Goal: Task Accomplishment & Management: Use online tool/utility

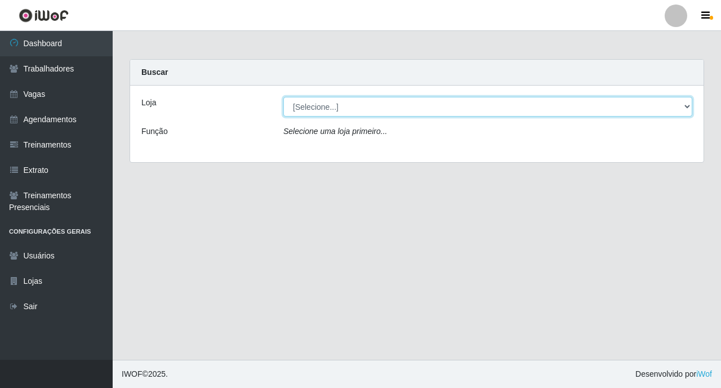
click at [474, 101] on select "[Selecione...] O ROSÁRIO ALIMENTOS" at bounding box center [487, 107] width 409 height 20
select select "349"
click at [283, 97] on select "[Selecione...] O ROSÁRIO ALIMENTOS" at bounding box center [487, 107] width 409 height 20
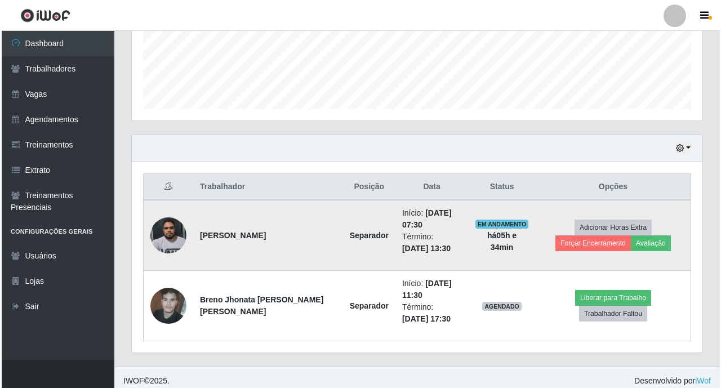
scroll to position [300, 0]
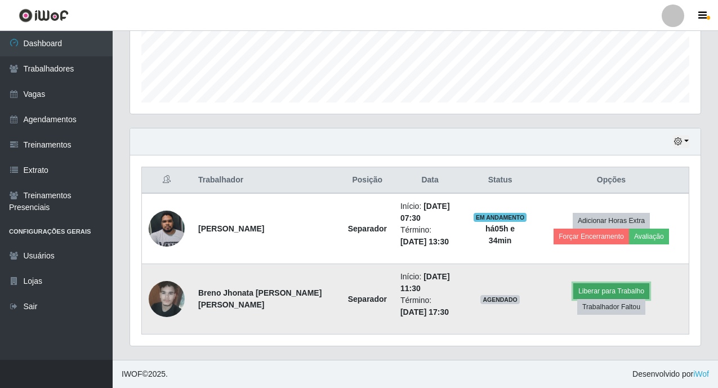
click at [585, 299] on button "Liberar para Trabalho" at bounding box center [611, 291] width 76 height 16
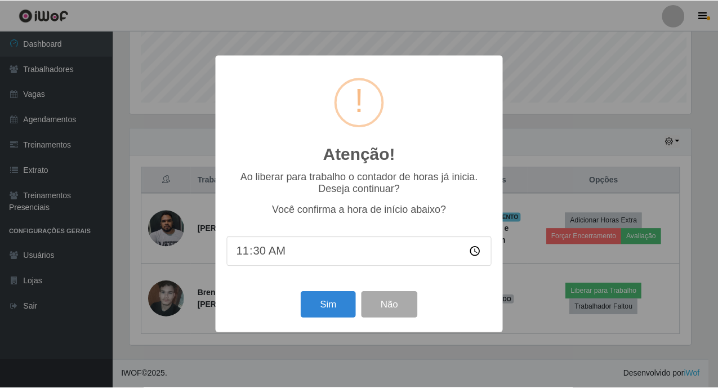
scroll to position [234, 564]
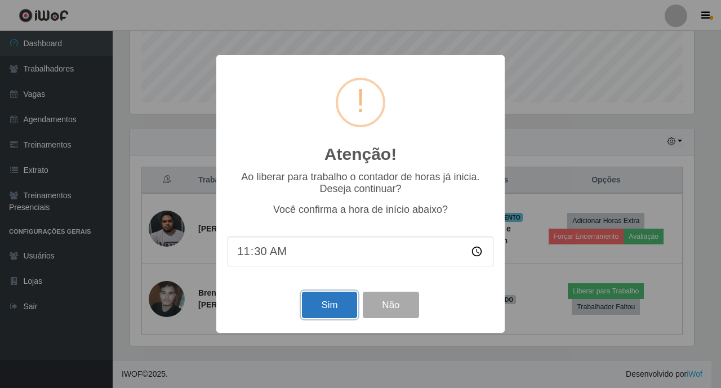
click at [333, 304] on button "Sim" at bounding box center [329, 305] width 55 height 26
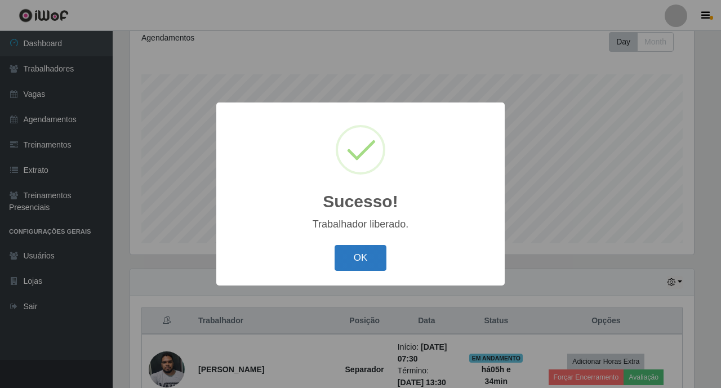
click at [339, 252] on button "OK" at bounding box center [361, 258] width 52 height 26
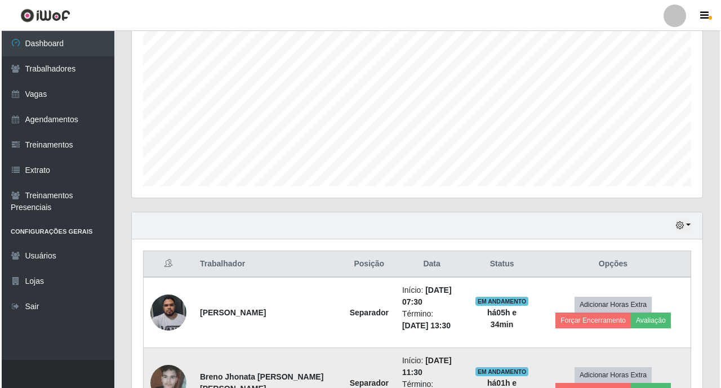
scroll to position [300, 0]
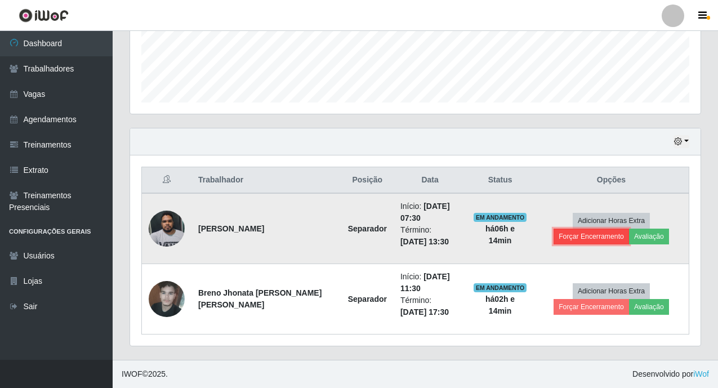
click at [629, 229] on button "Forçar Encerramento" at bounding box center [591, 237] width 75 height 16
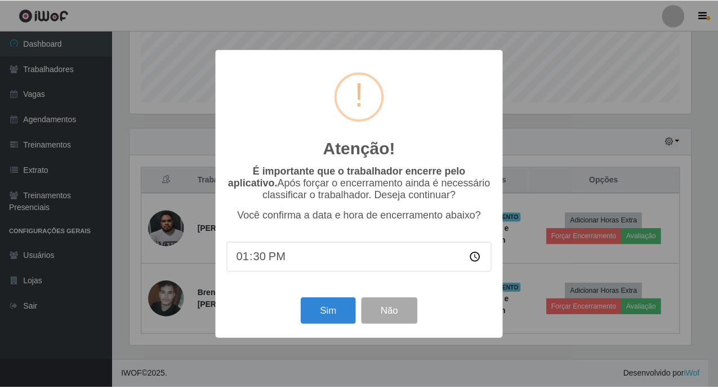
scroll to position [234, 564]
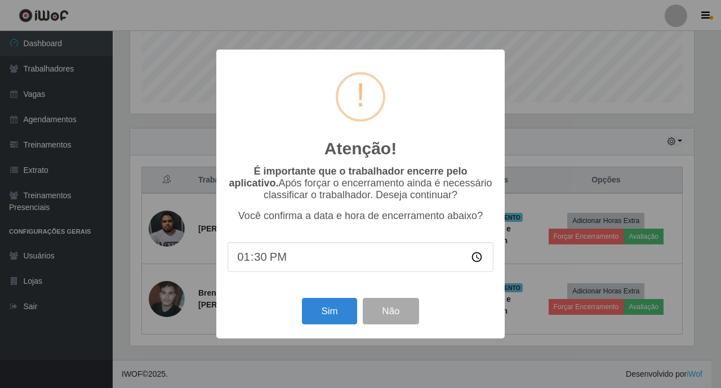
click at [310, 258] on input "13:30" at bounding box center [361, 257] width 266 height 30
click at [258, 263] on input "13:30" at bounding box center [361, 257] width 266 height 30
type input "13:30"
click at [319, 312] on button "Sim" at bounding box center [329, 311] width 55 height 26
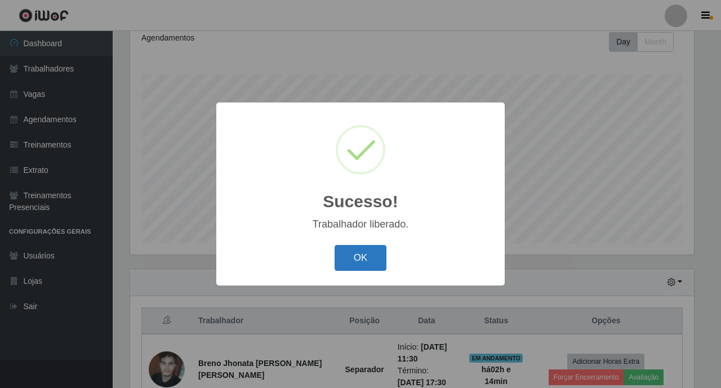
click at [363, 254] on button "OK" at bounding box center [361, 258] width 52 height 26
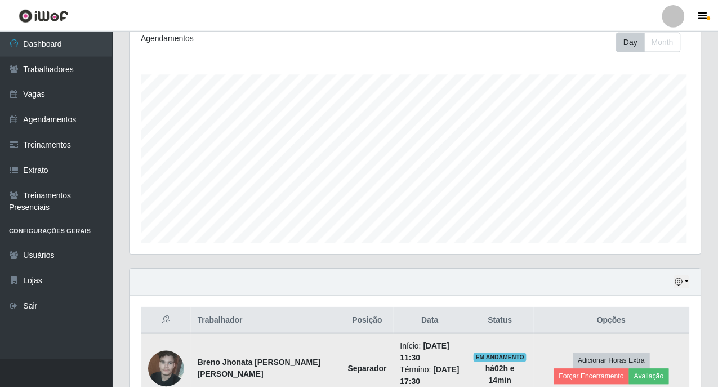
scroll to position [234, 571]
